Goal: Complete application form: Complete application form

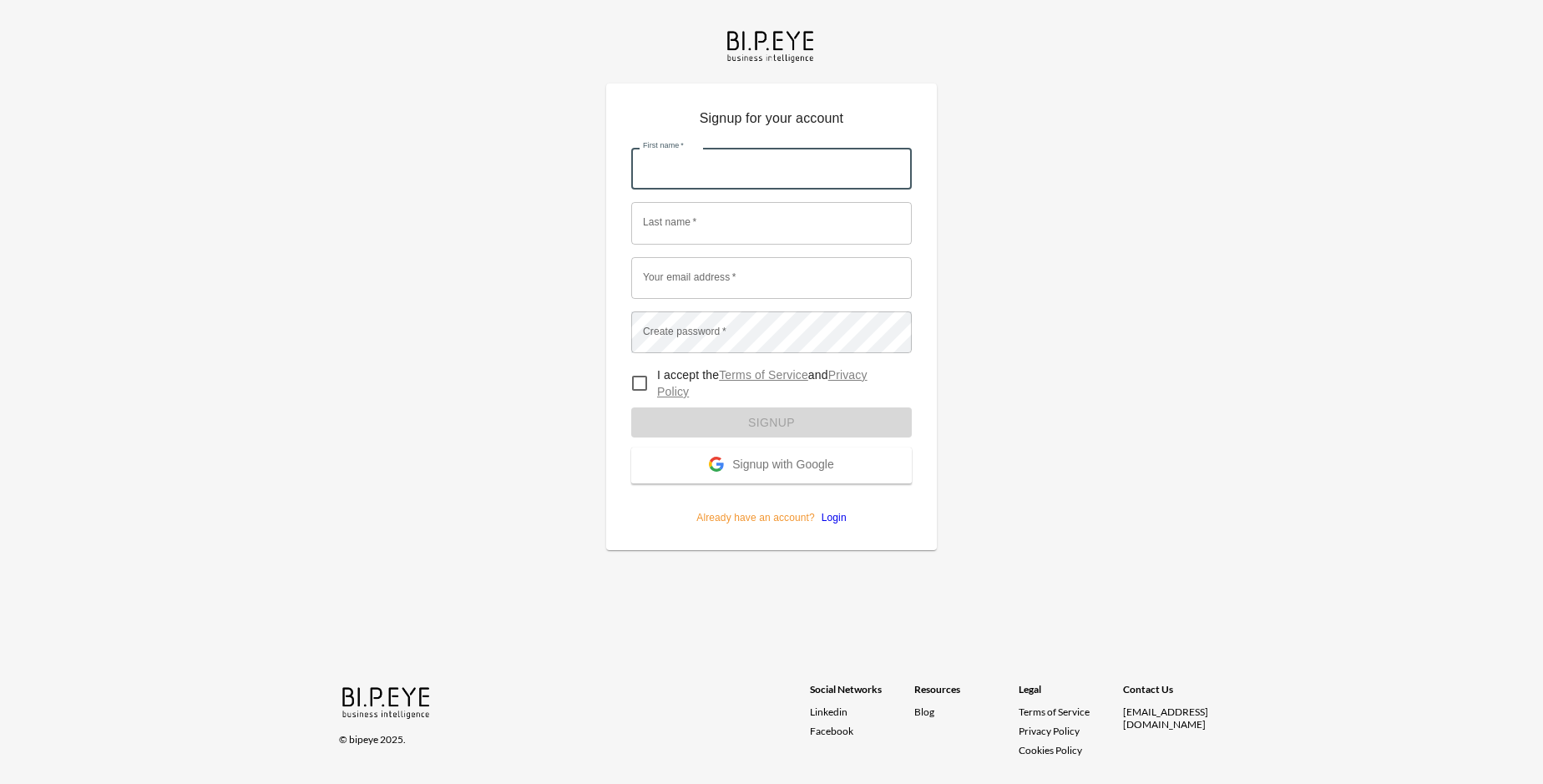
click at [772, 147] on input "First name   *" at bounding box center [772, 168] width 280 height 41
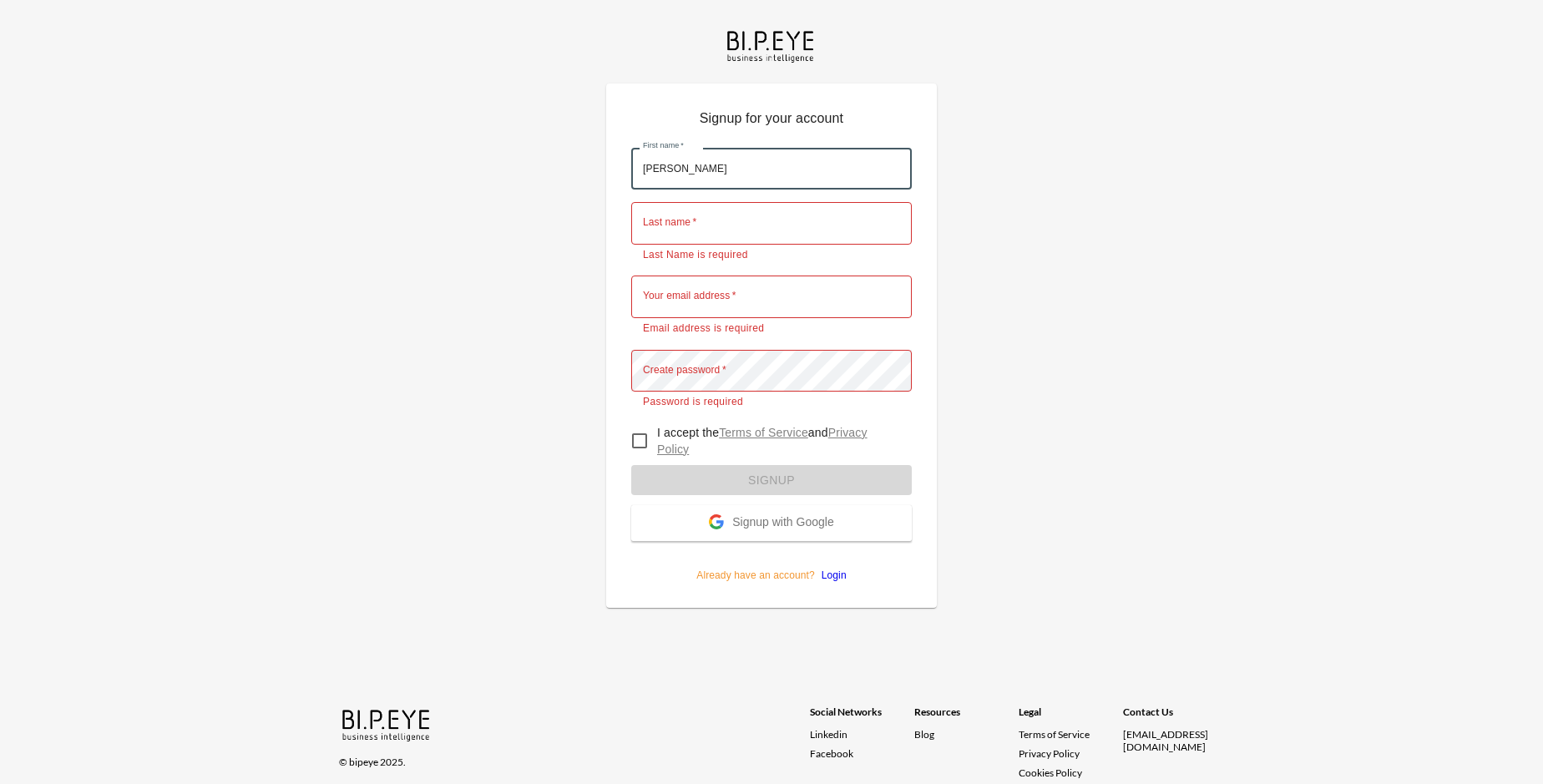
type input "[PERSON_NAME]"
click at [772, 202] on input "Last name   *" at bounding box center [772, 222] width 280 height 41
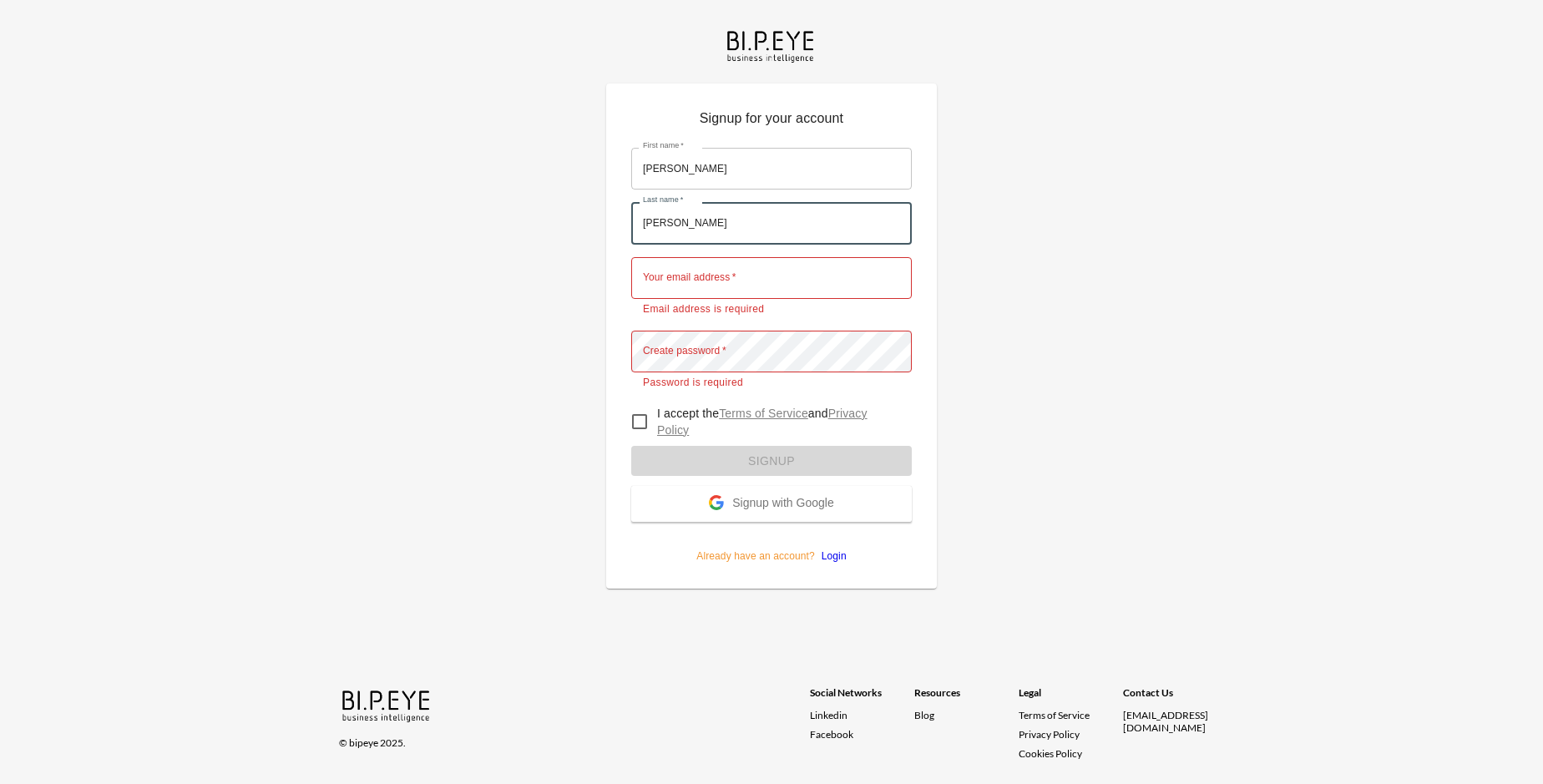
type input "[PERSON_NAME]"
click at [772, 257] on input "Your email address   *" at bounding box center [772, 277] width 280 height 41
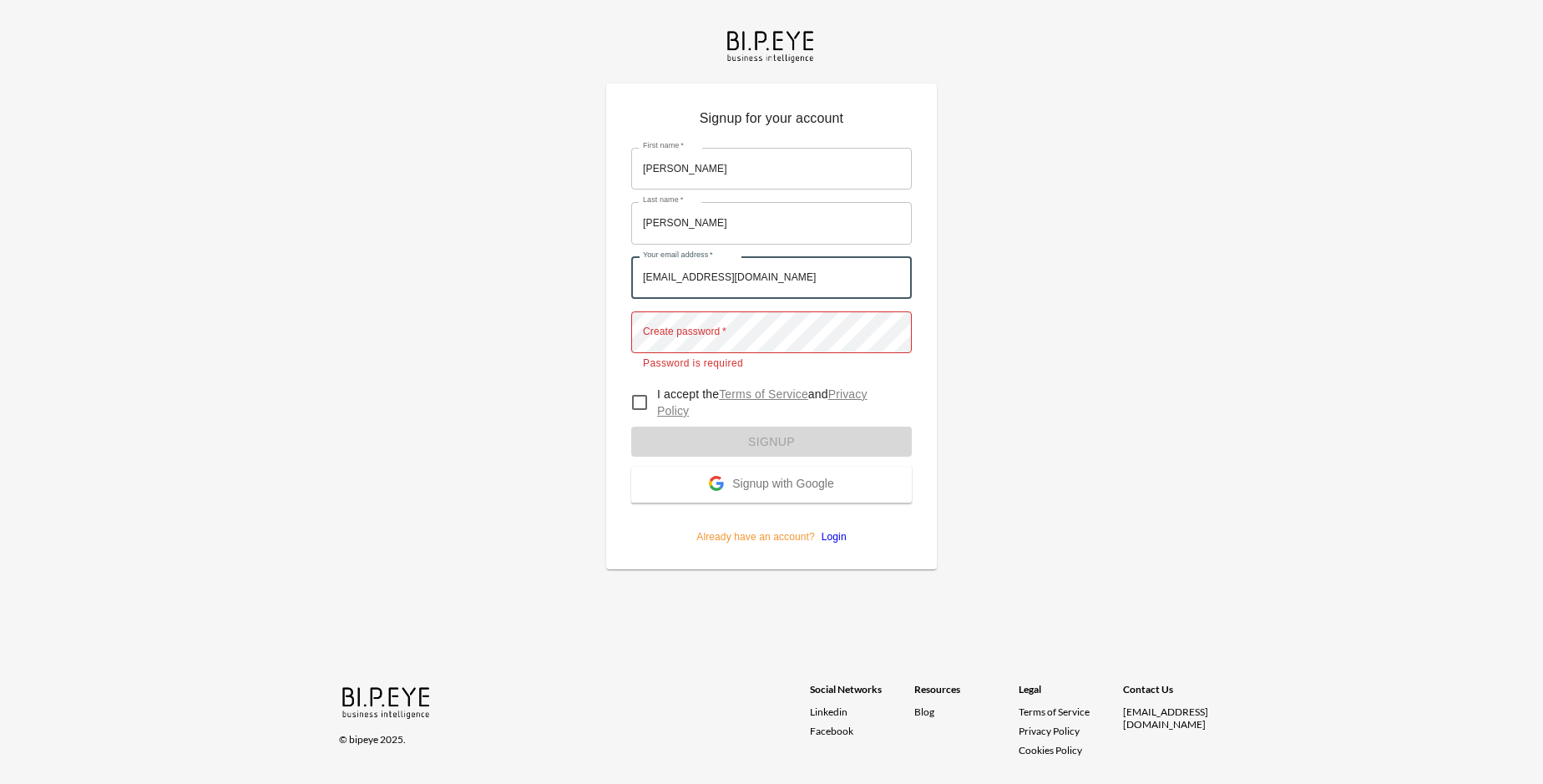
type input "[EMAIL_ADDRESS][DOMAIN_NAME]"
click at [640, 385] on input "I accept the Terms of Service and Privacy Policy" at bounding box center [640, 403] width 35 height 35
checkbox input "true"
click at [772, 476] on span "Signup with Google" at bounding box center [783, 485] width 101 height 17
click at [772, 418] on form "First name   * [PERSON_NAME] First name   * Last name   * [PERSON_NAME] Last na…" at bounding box center [772, 340] width 280 height 409
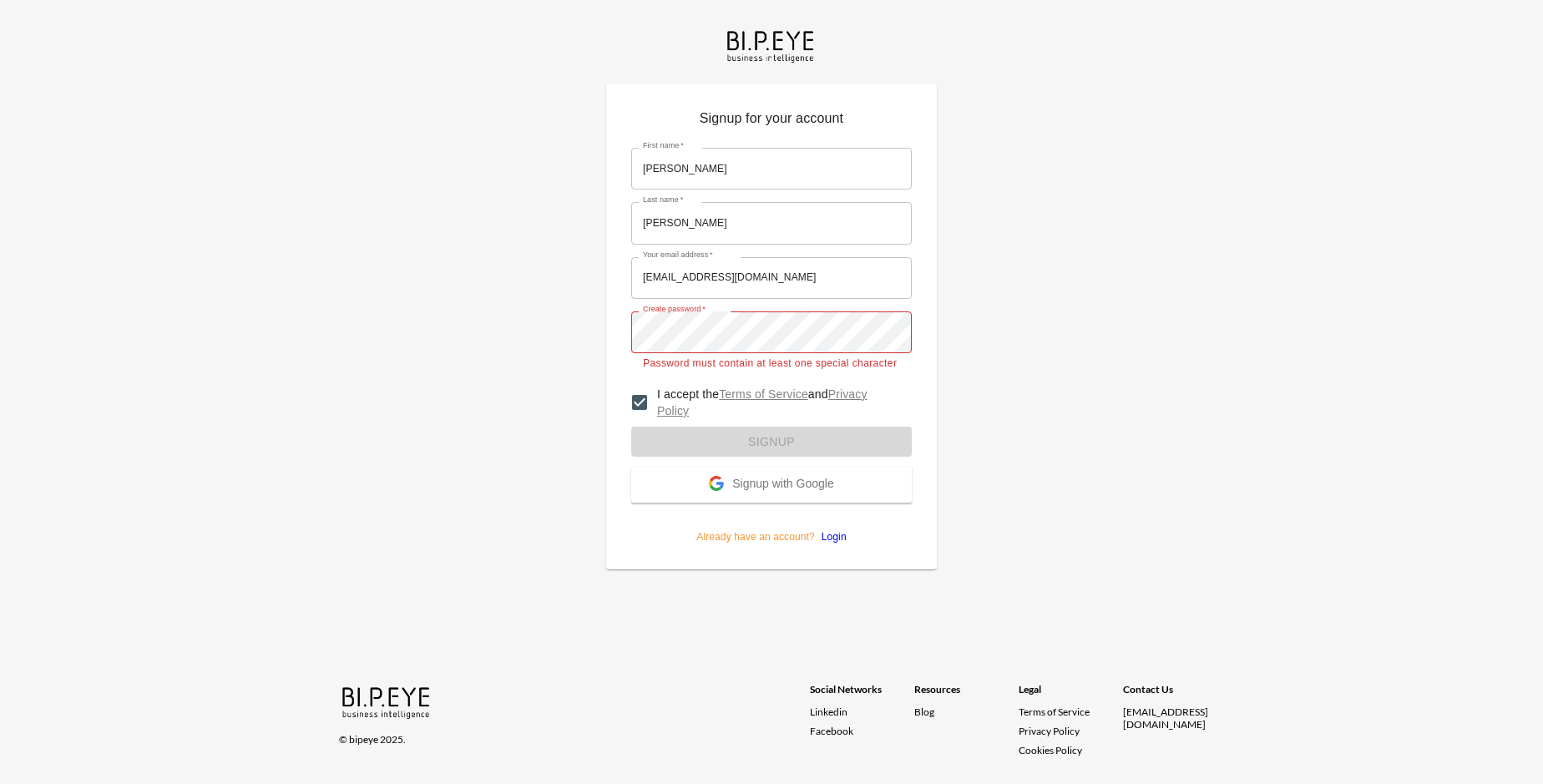
click at [772, 476] on span "Signup with Google" at bounding box center [783, 485] width 101 height 17
